Goal: Complete application form

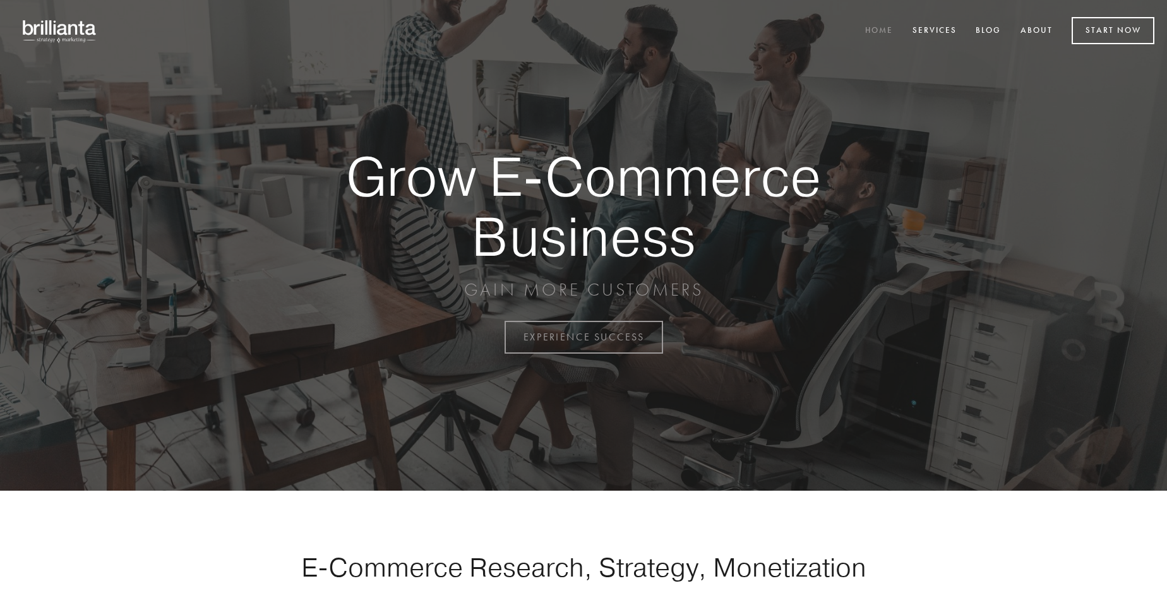
scroll to position [3310, 0]
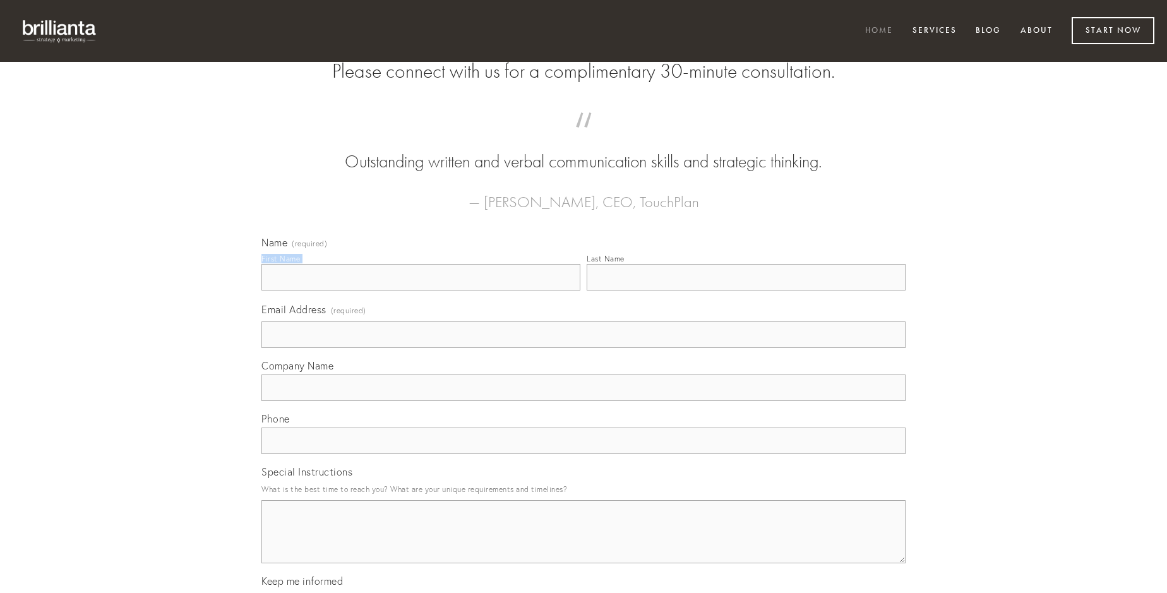
type input "[PERSON_NAME]"
click at [746, 290] on input "Last Name" at bounding box center [746, 277] width 319 height 27
type input "[PERSON_NAME]"
click at [583, 348] on input "Email Address (required)" at bounding box center [583, 334] width 644 height 27
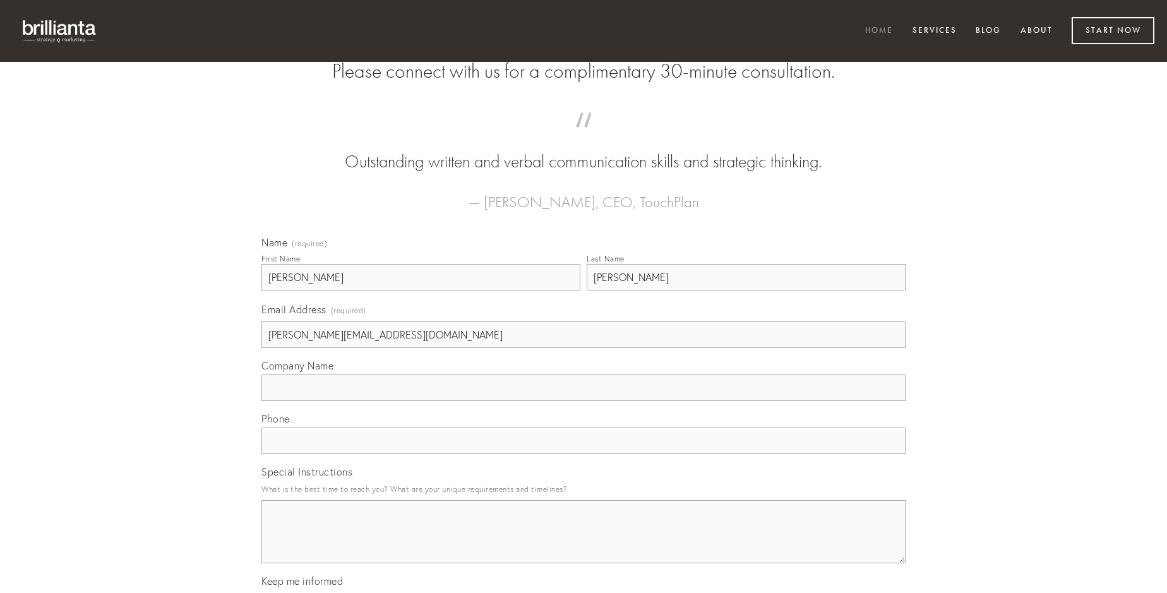
type input "[PERSON_NAME][EMAIL_ADDRESS][DOMAIN_NAME]"
click at [583, 401] on input "Company Name" at bounding box center [583, 387] width 644 height 27
type input "recusandae"
click at [583, 454] on input "text" at bounding box center [583, 440] width 644 height 27
click at [583, 543] on textarea "Special Instructions" at bounding box center [583, 531] width 644 height 63
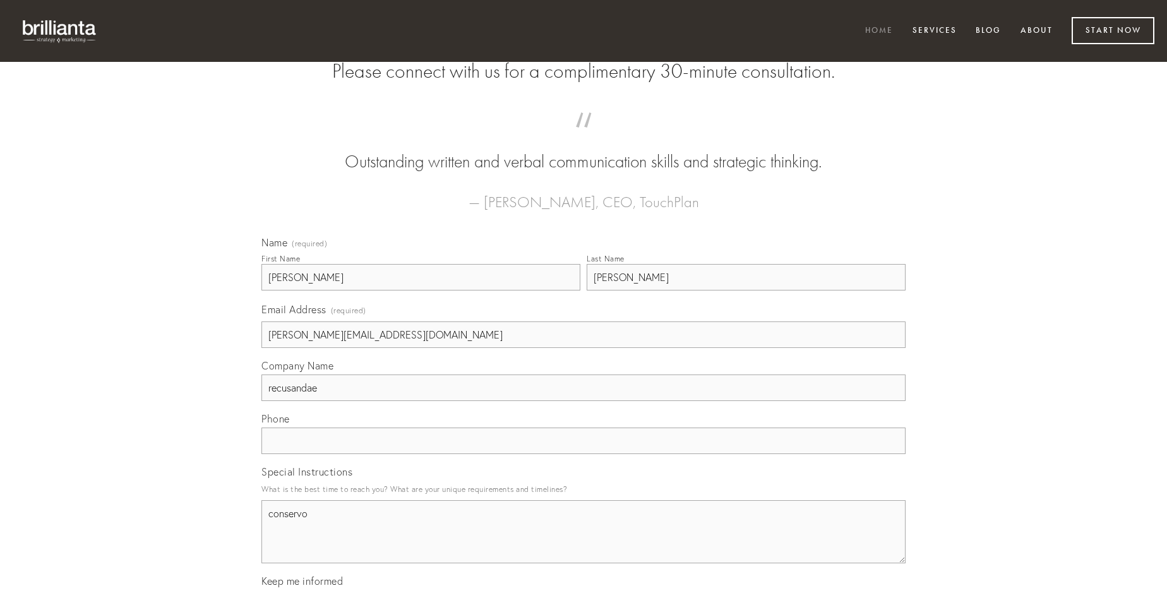
type textarea "conservo"
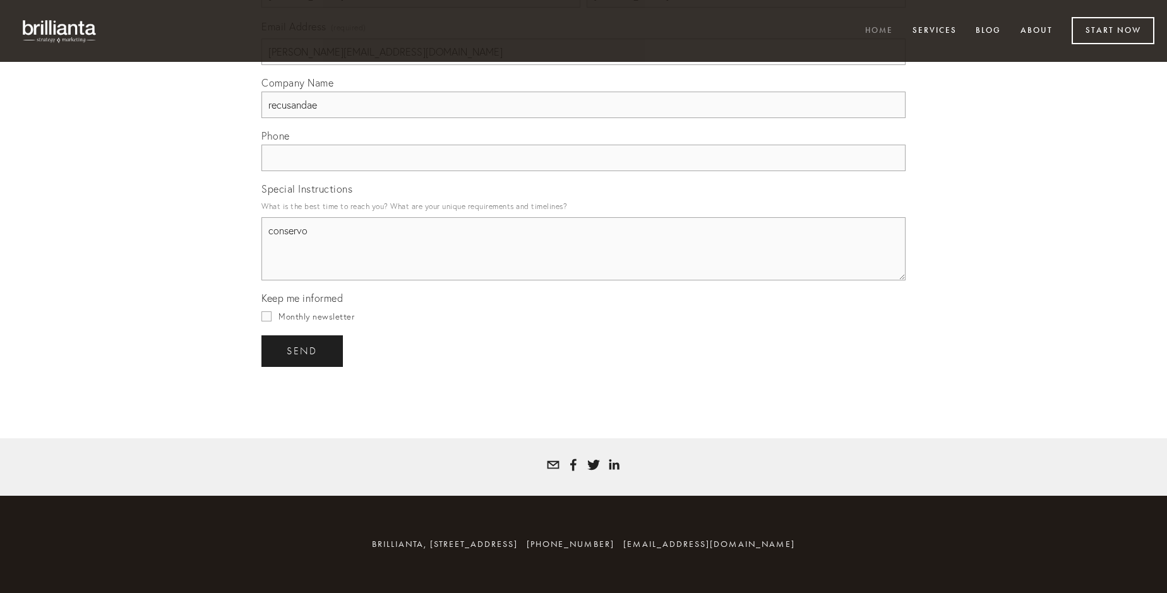
click at [303, 350] on span "send" at bounding box center [302, 350] width 31 height 11
